Goal: Information Seeking & Learning: Learn about a topic

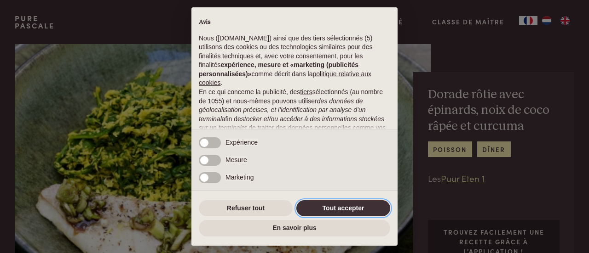
click at [304, 211] on button "Tout accepter" at bounding box center [343, 209] width 94 height 17
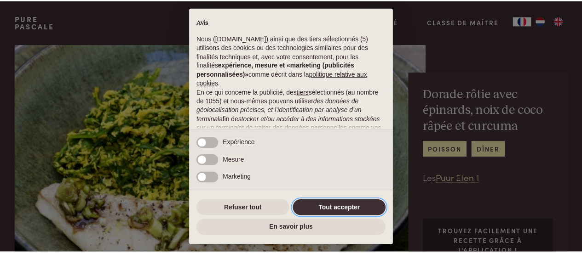
scroll to position [125, 0]
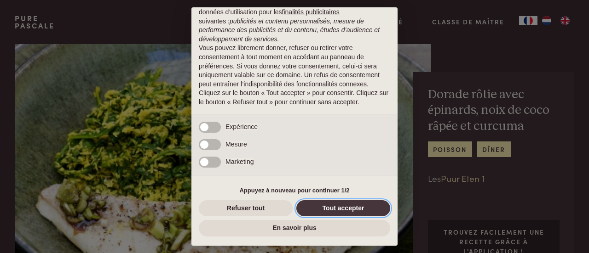
click at [325, 208] on button "Tout accepter" at bounding box center [343, 209] width 94 height 17
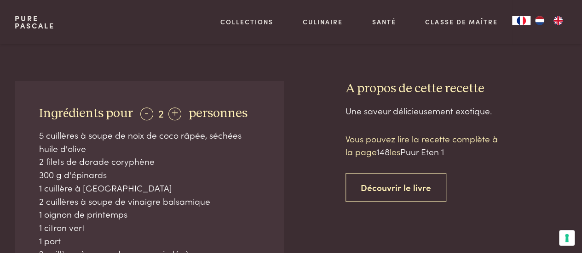
scroll to position [313, 0]
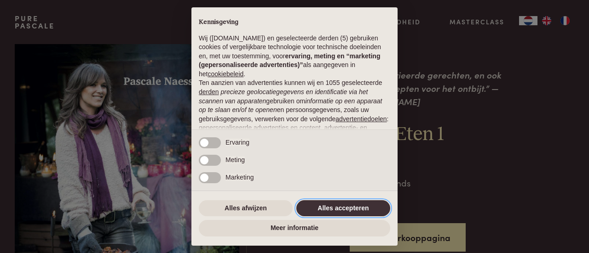
click at [345, 206] on button "Alles accepteren" at bounding box center [343, 209] width 94 height 17
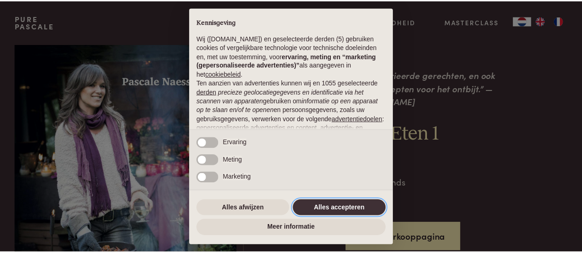
scroll to position [116, 0]
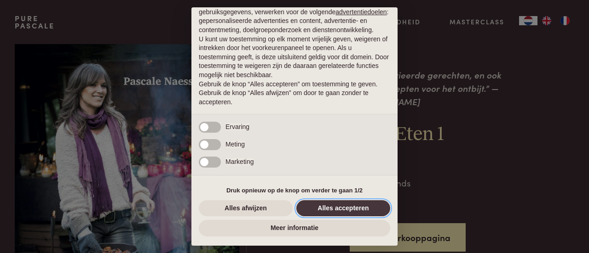
click at [347, 206] on button "Alles accepteren" at bounding box center [343, 209] width 94 height 17
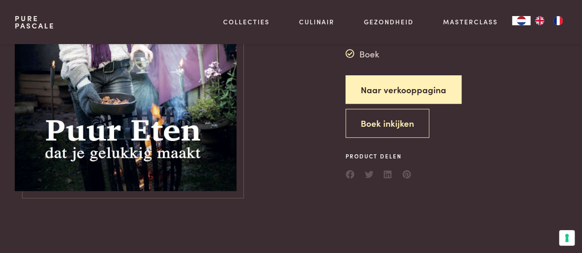
scroll to position [144, 0]
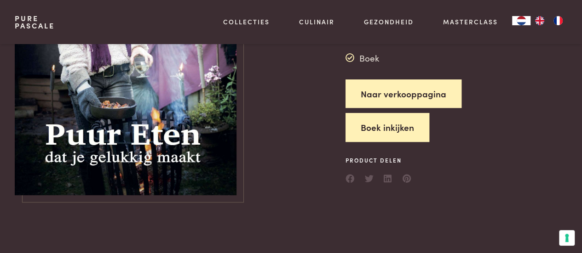
click at [396, 115] on button "Boek inkijken" at bounding box center [387, 127] width 84 height 29
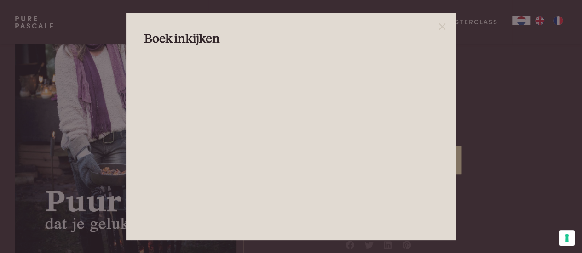
scroll to position [30, 0]
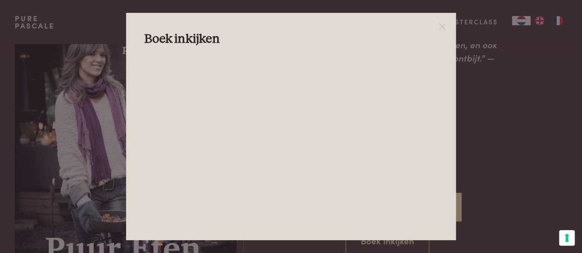
click at [83, 71] on div at bounding box center [291, 126] width 582 height 253
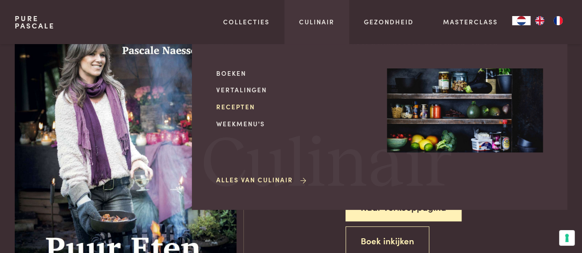
click at [248, 104] on link "Recepten" at bounding box center [294, 107] width 156 height 10
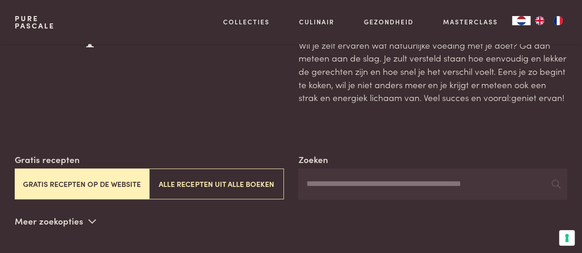
scroll to position [74, 0]
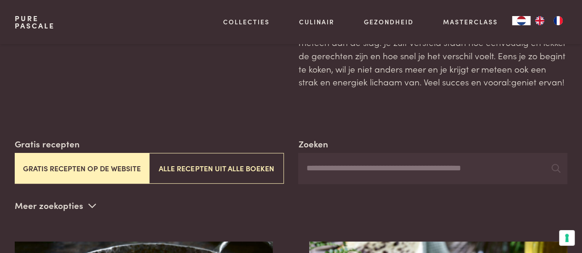
click at [28, 169] on button "Gratis recepten op de website" at bounding box center [82, 168] width 134 height 31
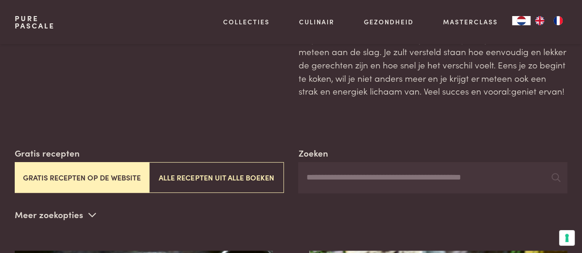
scroll to position [69, 0]
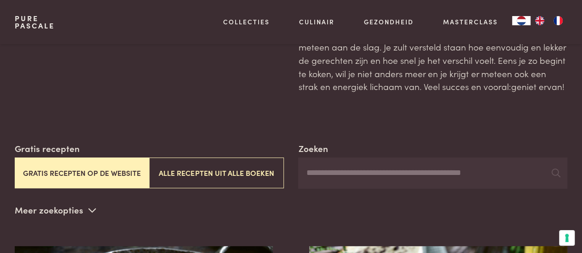
click at [70, 171] on button "Gratis recepten op de website" at bounding box center [82, 173] width 134 height 31
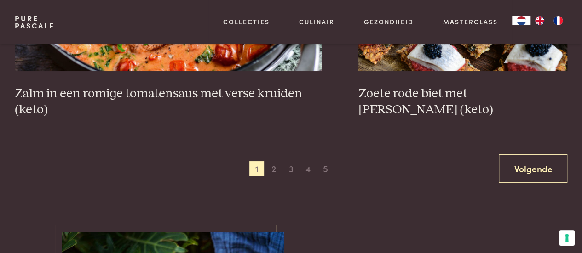
scroll to position [1702, 0]
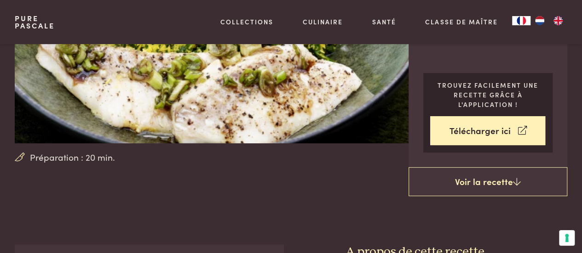
scroll to position [166, 0]
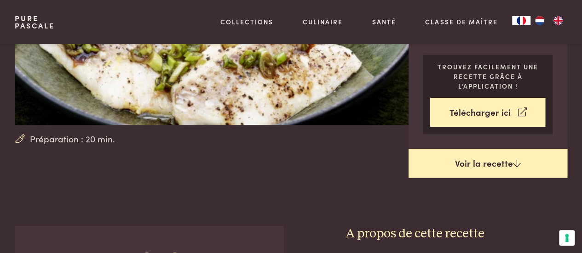
click at [489, 160] on link "Voir la recette" at bounding box center [487, 163] width 159 height 29
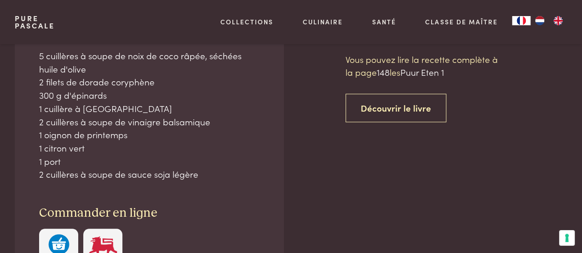
scroll to position [391, 0]
drag, startPoint x: 581, startPoint y: 57, endPoint x: 583, endPoint y: 69, distance: 11.3
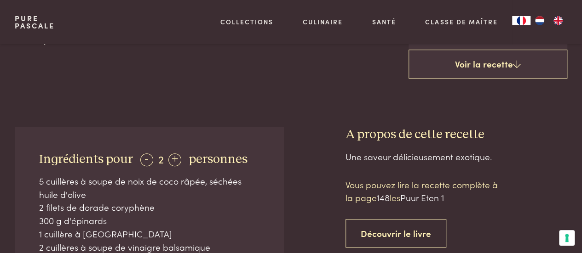
scroll to position [255, 0]
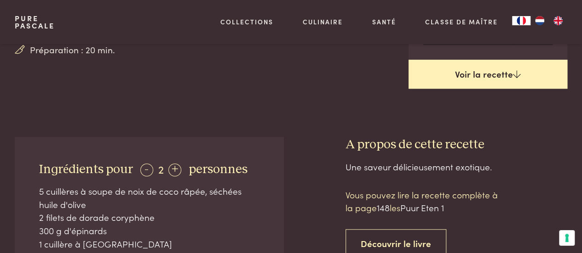
click at [472, 73] on link "Voir la recette" at bounding box center [487, 74] width 159 height 29
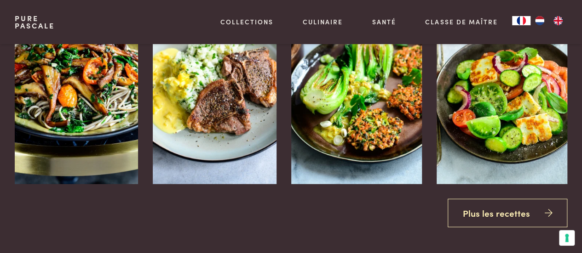
scroll to position [1440, 0]
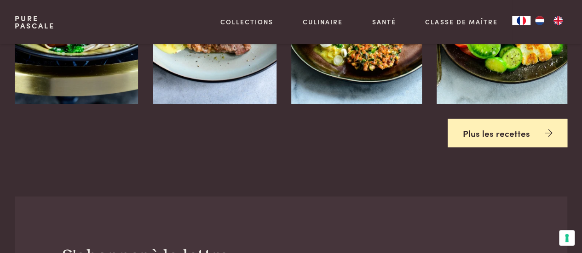
click at [489, 128] on link "Plus les recettes" at bounding box center [508, 133] width 120 height 29
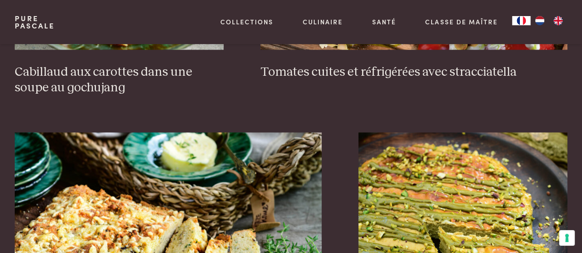
scroll to position [773, 0]
